Goal: Communication & Community: Answer question/provide support

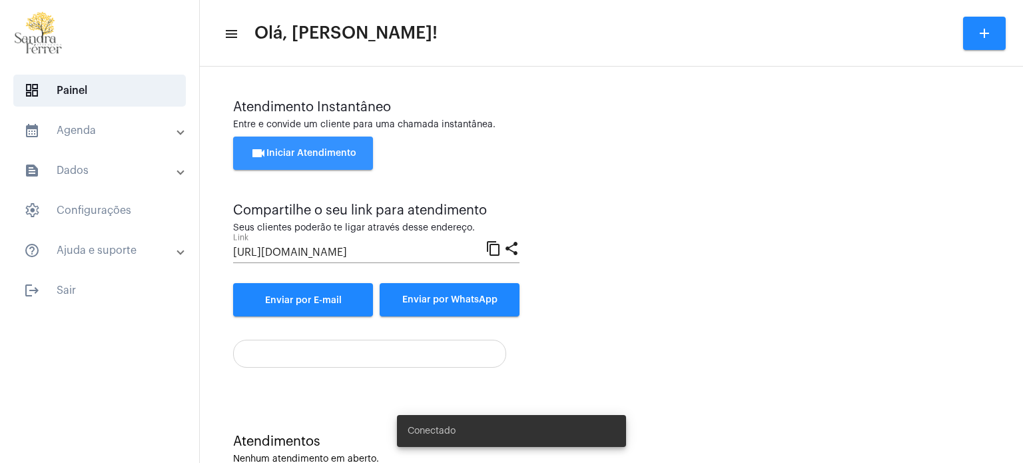
click at [297, 155] on span "videocam Iniciar Atendimento" at bounding box center [303, 153] width 106 height 9
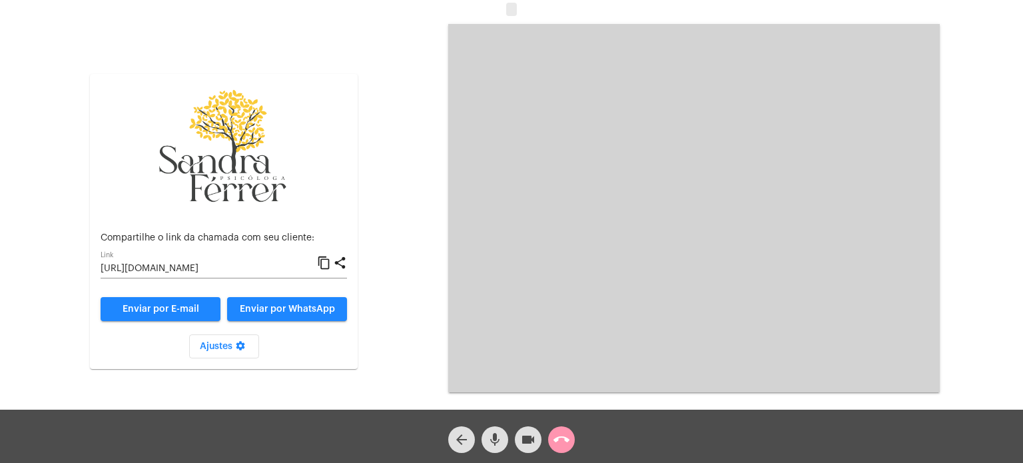
click at [322, 263] on mat-icon "content_copy" at bounding box center [324, 263] width 14 height 16
